Goal: Information Seeking & Learning: Learn about a topic

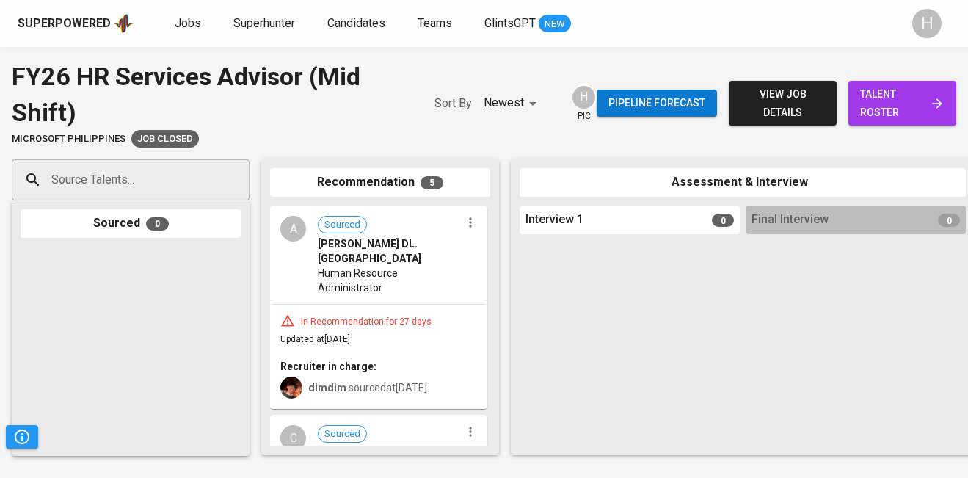
click at [792, 108] on span "view job details" at bounding box center [783, 103] width 84 height 36
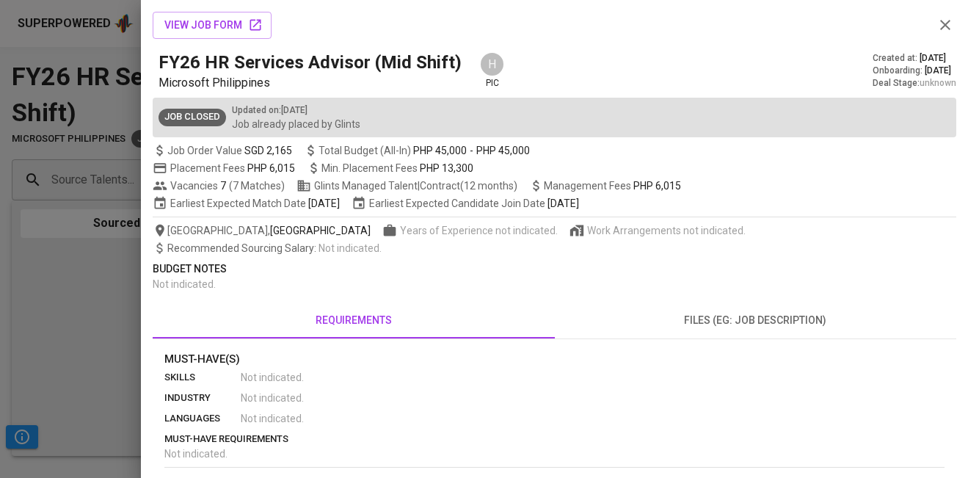
click at [103, 257] on div at bounding box center [484, 239] width 968 height 478
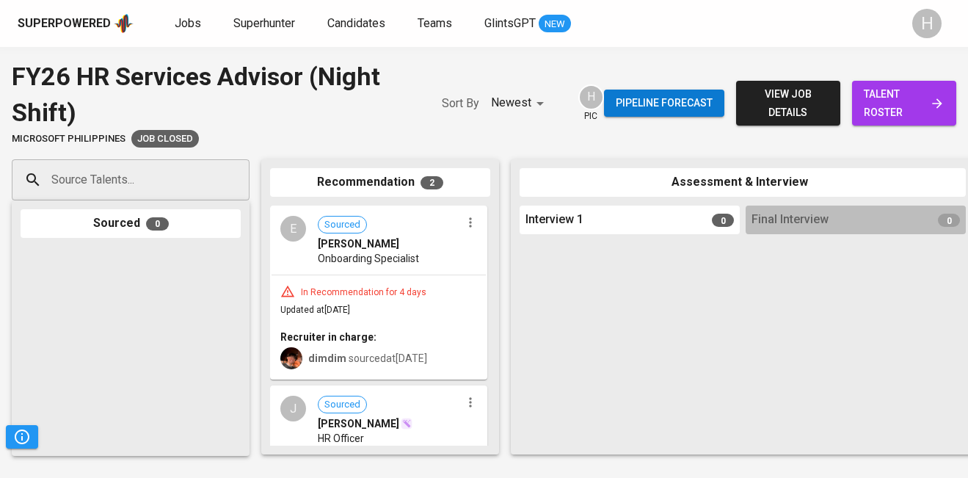
click at [808, 105] on span "view job details" at bounding box center [788, 103] width 81 height 36
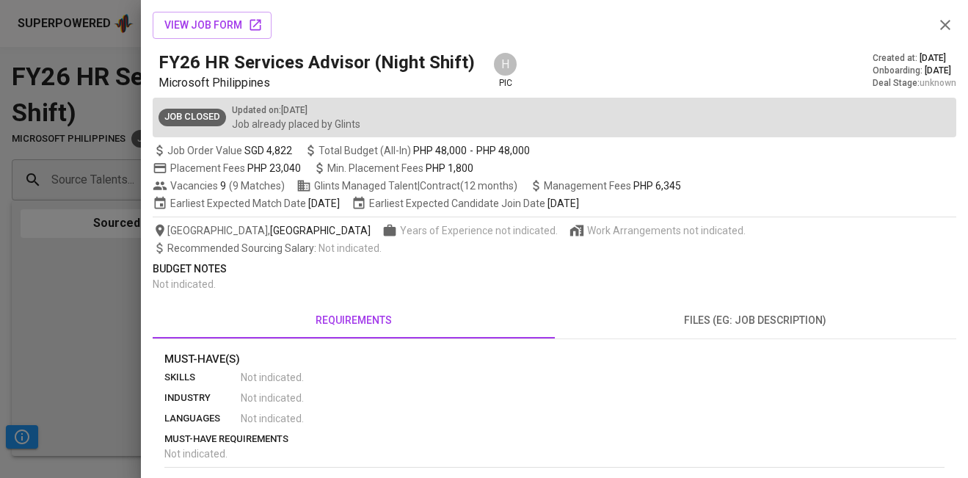
click at [120, 262] on div at bounding box center [484, 239] width 968 height 478
